Goal: Communication & Community: Answer question/provide support

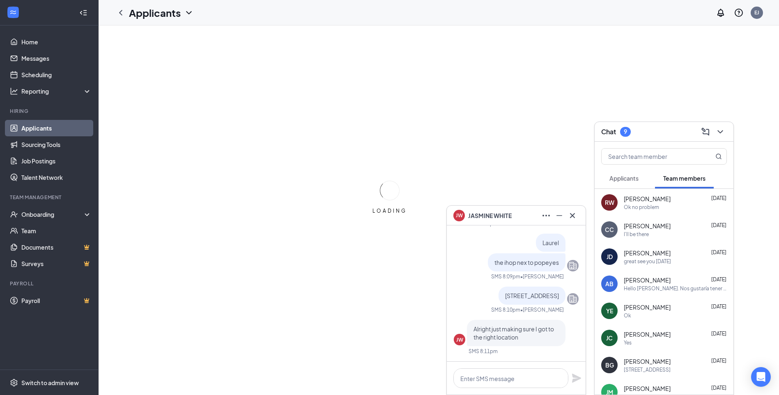
click at [630, 179] on span "Applicants" at bounding box center [623, 177] width 29 height 7
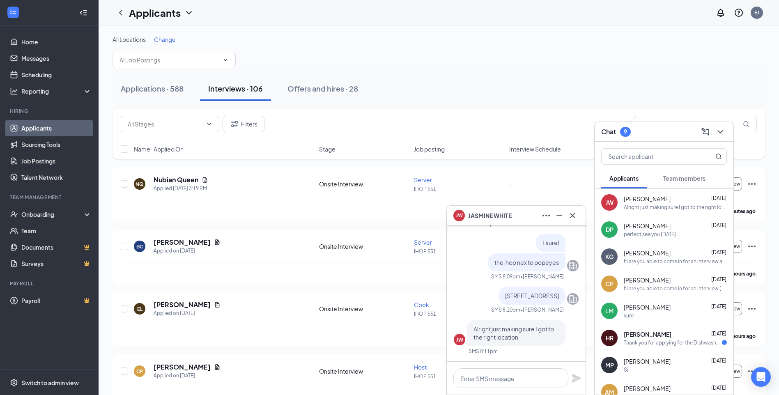
click at [639, 236] on div "perfect see you [DATE]" at bounding box center [649, 234] width 52 height 7
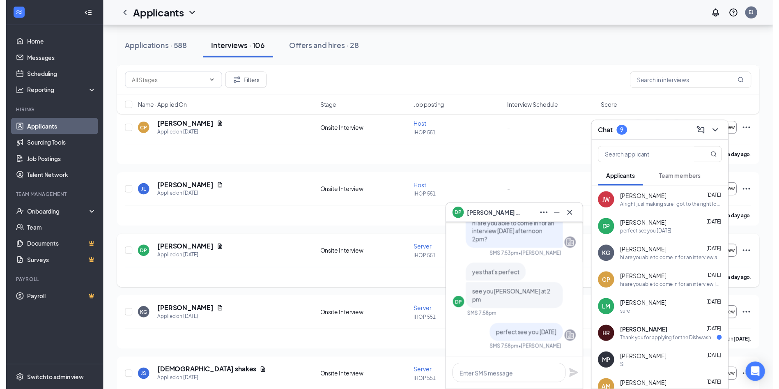
scroll to position [246, 0]
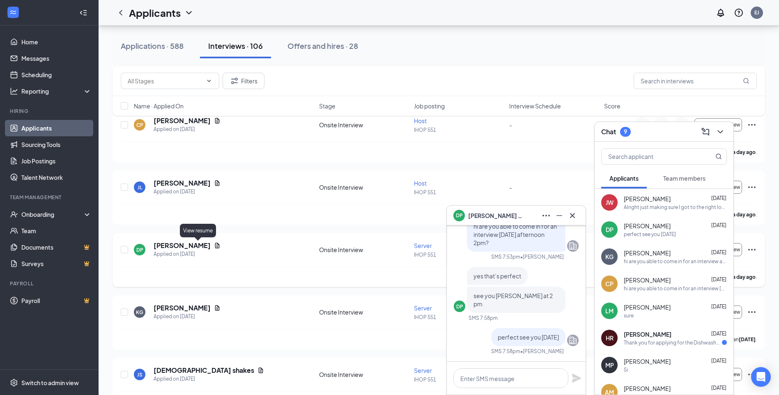
click at [214, 245] on icon "Document" at bounding box center [217, 245] width 7 height 7
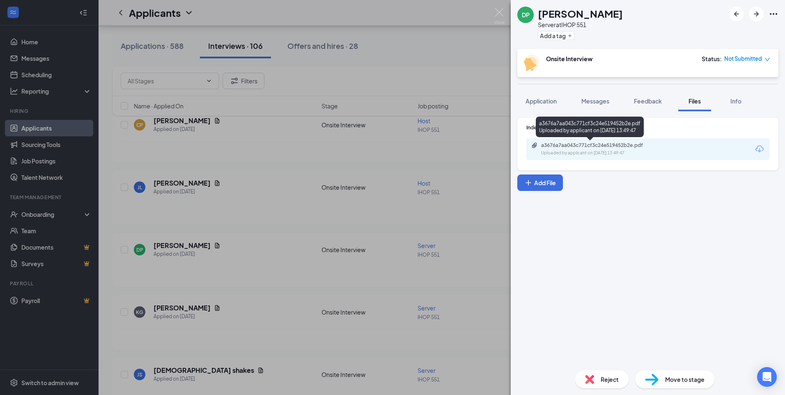
click at [593, 146] on div "a3676a7aa043c771cf3c24e519452b2e.pdf" at bounding box center [598, 145] width 115 height 7
click at [481, 68] on div "[PERSON_NAME] Pugat Server at IHOP 551 Add a tag Onsite Interview Status : Not …" at bounding box center [392, 197] width 785 height 395
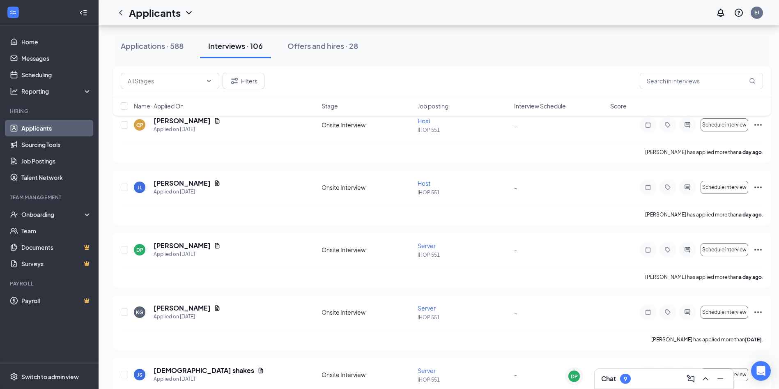
click at [608, 383] on div "Chat 9" at bounding box center [616, 379] width 30 height 10
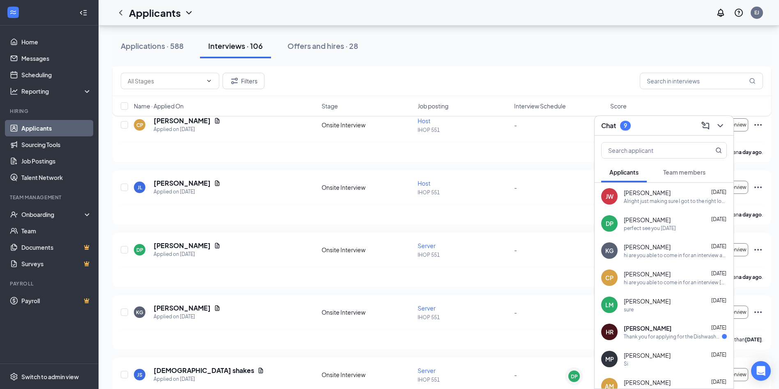
click at [630, 201] on div "Alright just making sure I got to the right location" at bounding box center [674, 200] width 103 height 7
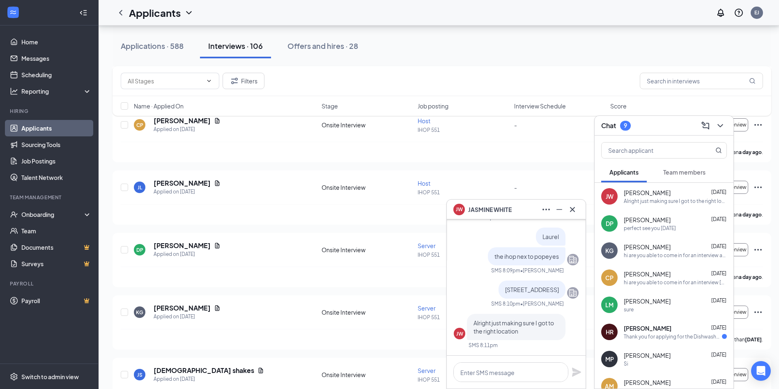
click at [198, 119] on div "Filters Name · Applied On Stage Job posting Interview Schedule Score" at bounding box center [441, 95] width 658 height 58
click at [235, 173] on div "[PERSON_NAME] Applied on [DATE] Onsite Interview Host IHOP 551 - Schedule inter…" at bounding box center [441, 197] width 658 height 54
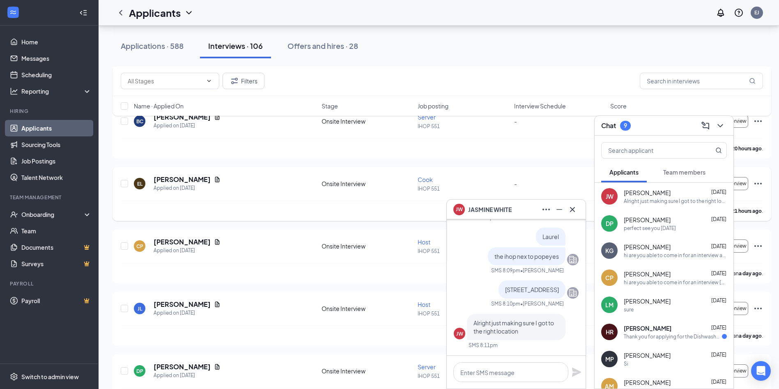
scroll to position [123, 0]
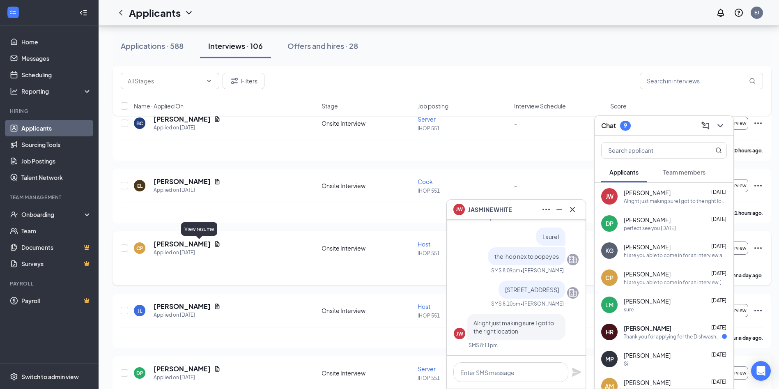
click at [214, 243] on icon "Document" at bounding box center [217, 244] width 7 height 7
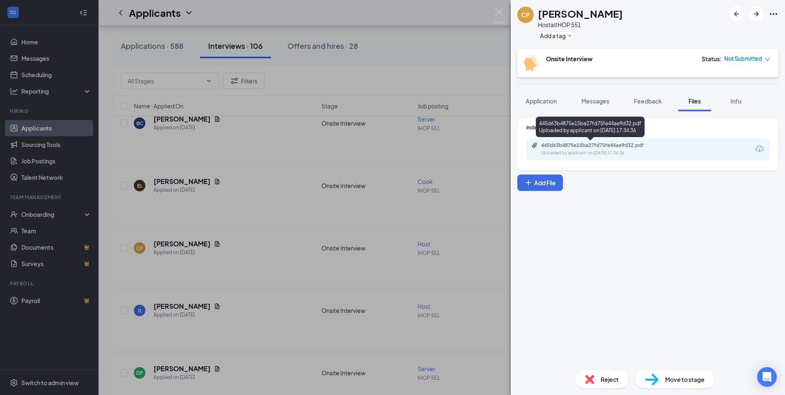
click at [585, 146] on div "445d63b4875e15ba27fd75fe44ae9d32.pdf" at bounding box center [598, 145] width 115 height 7
click at [492, 49] on div "[PERSON_NAME] Host at IHOP 551 Add a tag Onsite Interview Status : Not Submitte…" at bounding box center [392, 197] width 785 height 395
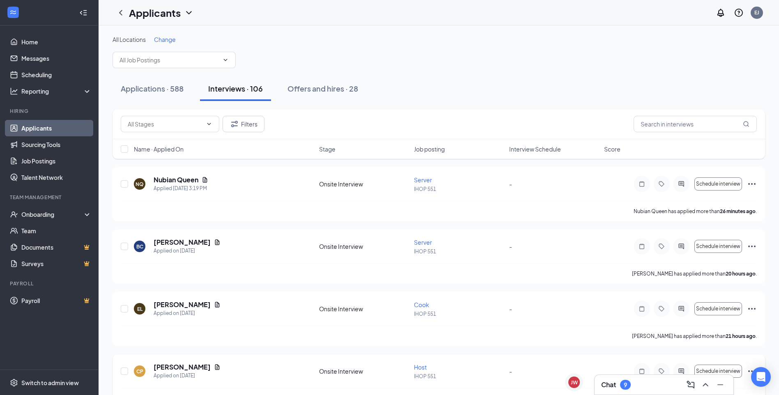
click at [552, 383] on div "[PERSON_NAME] Applied on [DATE] Onsite Interview Host IHOP 551 - Schedule inter…" at bounding box center [439, 374] width 636 height 25
click at [572, 381] on div "JW" at bounding box center [574, 382] width 7 height 7
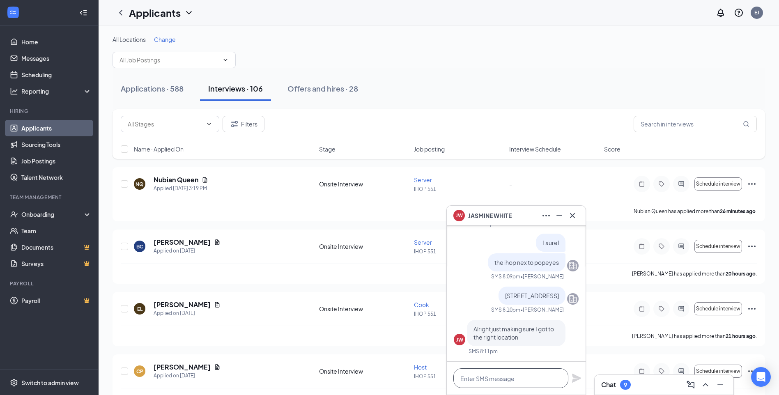
click at [494, 379] on textarea at bounding box center [510, 378] width 115 height 20
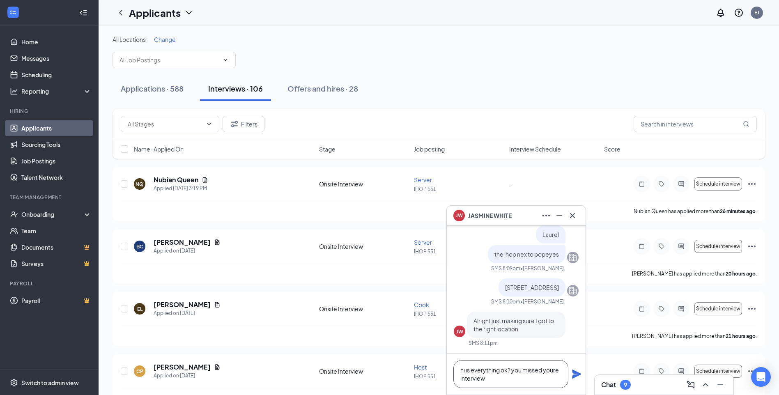
type textarea "hi is everything ok? you missed youre interview"
click at [572, 374] on icon "Plane" at bounding box center [576, 374] width 10 height 10
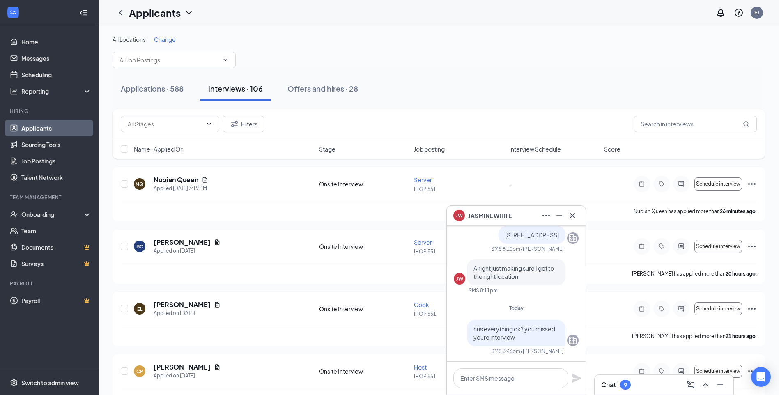
scroll to position [0, 0]
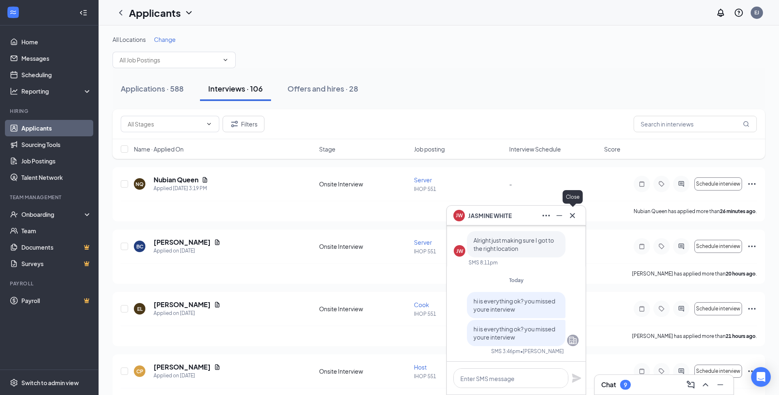
click at [570, 214] on icon "Cross" at bounding box center [572, 216] width 10 height 10
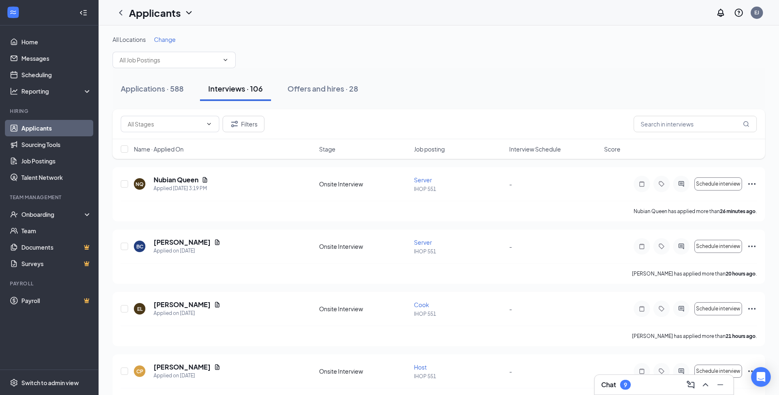
click at [620, 386] on div "Chat 9" at bounding box center [616, 385] width 30 height 10
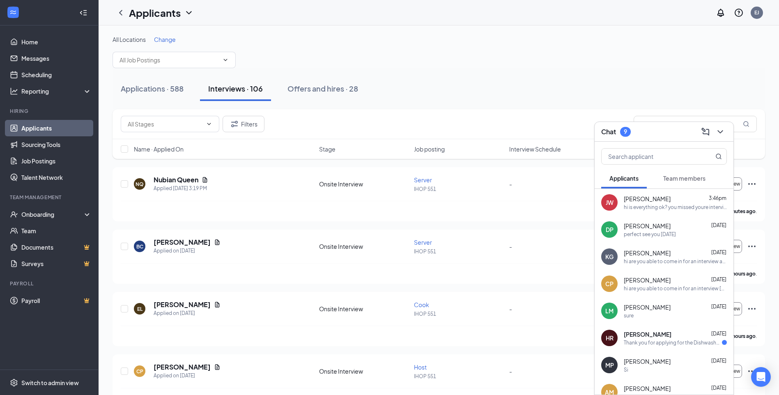
click at [653, 307] on span "[PERSON_NAME]" at bounding box center [646, 307] width 47 height 8
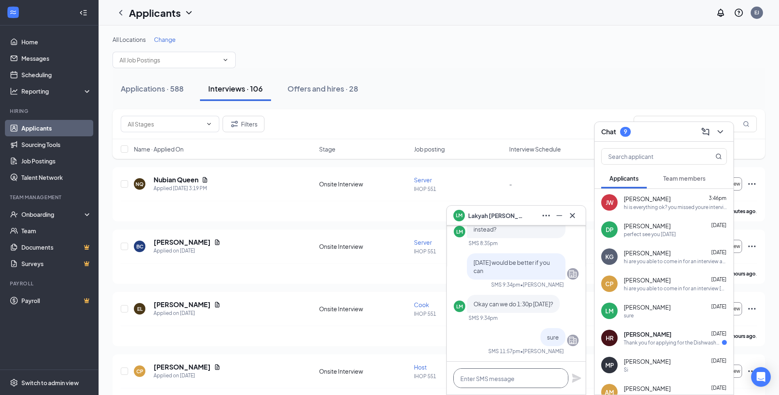
click at [520, 379] on textarea at bounding box center [510, 378] width 115 height 20
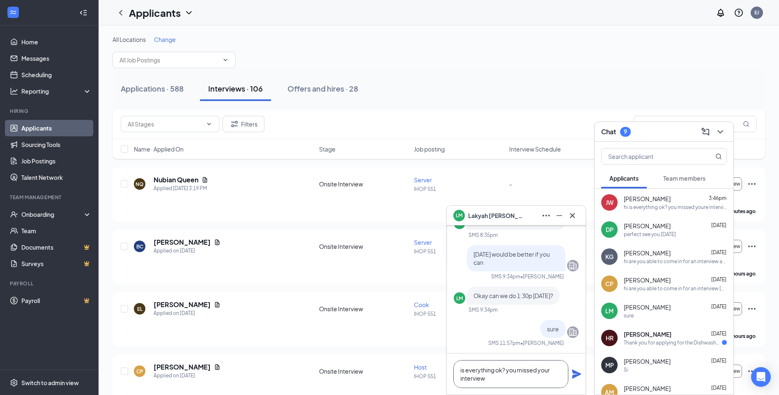
type textarea "is everything ok? you missed your interview"
click at [573, 373] on icon "Plane" at bounding box center [576, 373] width 9 height 9
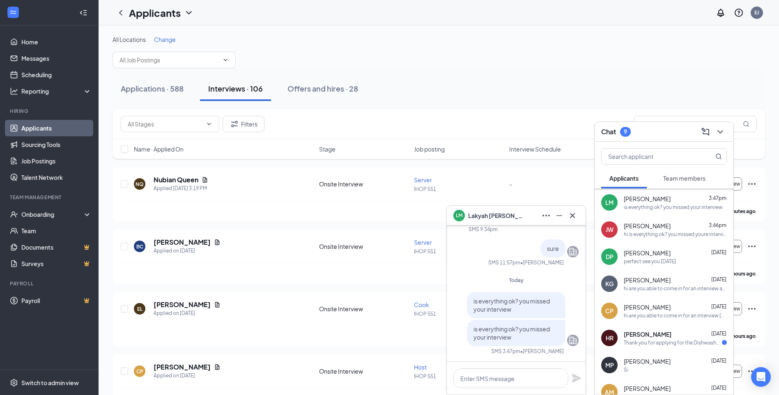
scroll to position [82, 0]
